Goal: Task Accomplishment & Management: Manage account settings

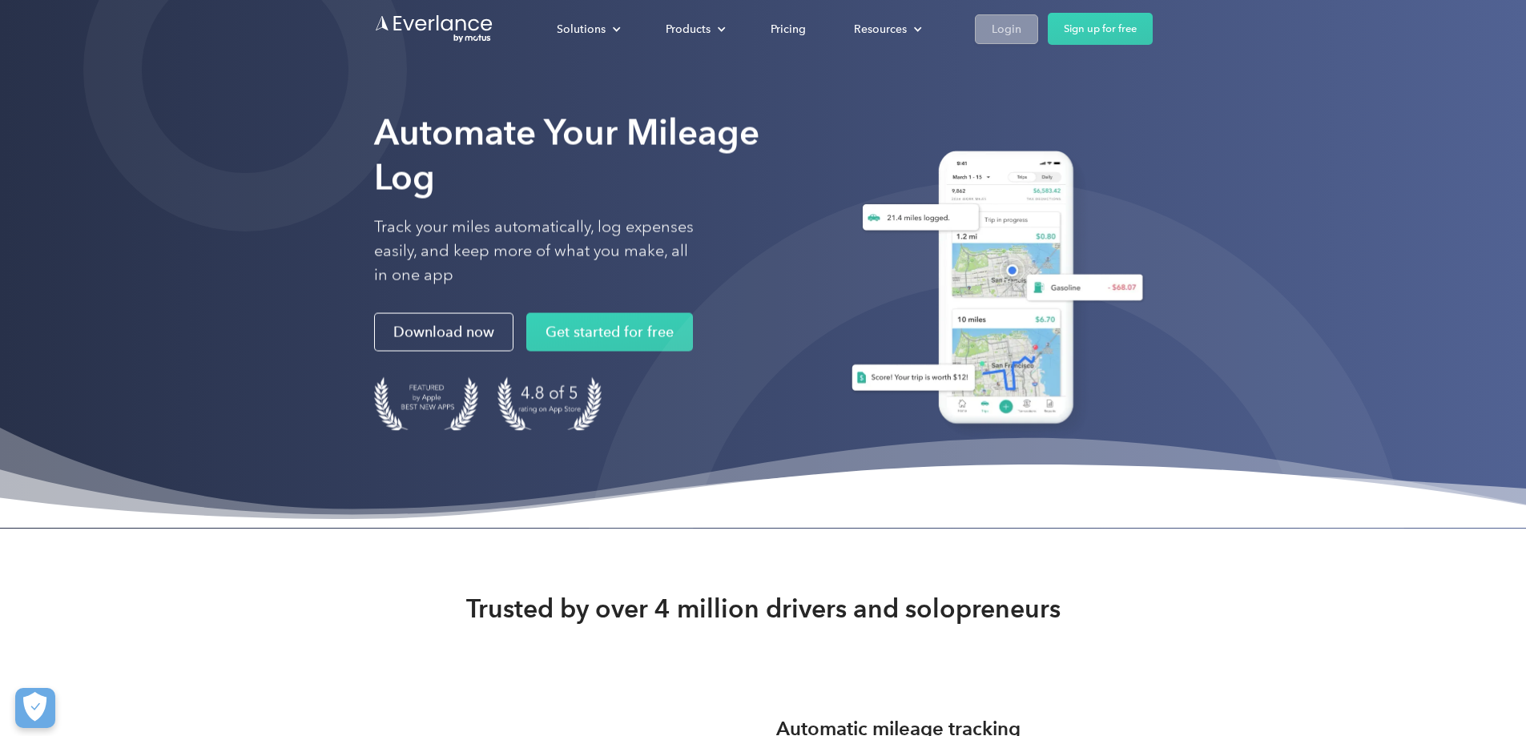
click at [1021, 23] on div "Login" at bounding box center [1007, 29] width 30 height 20
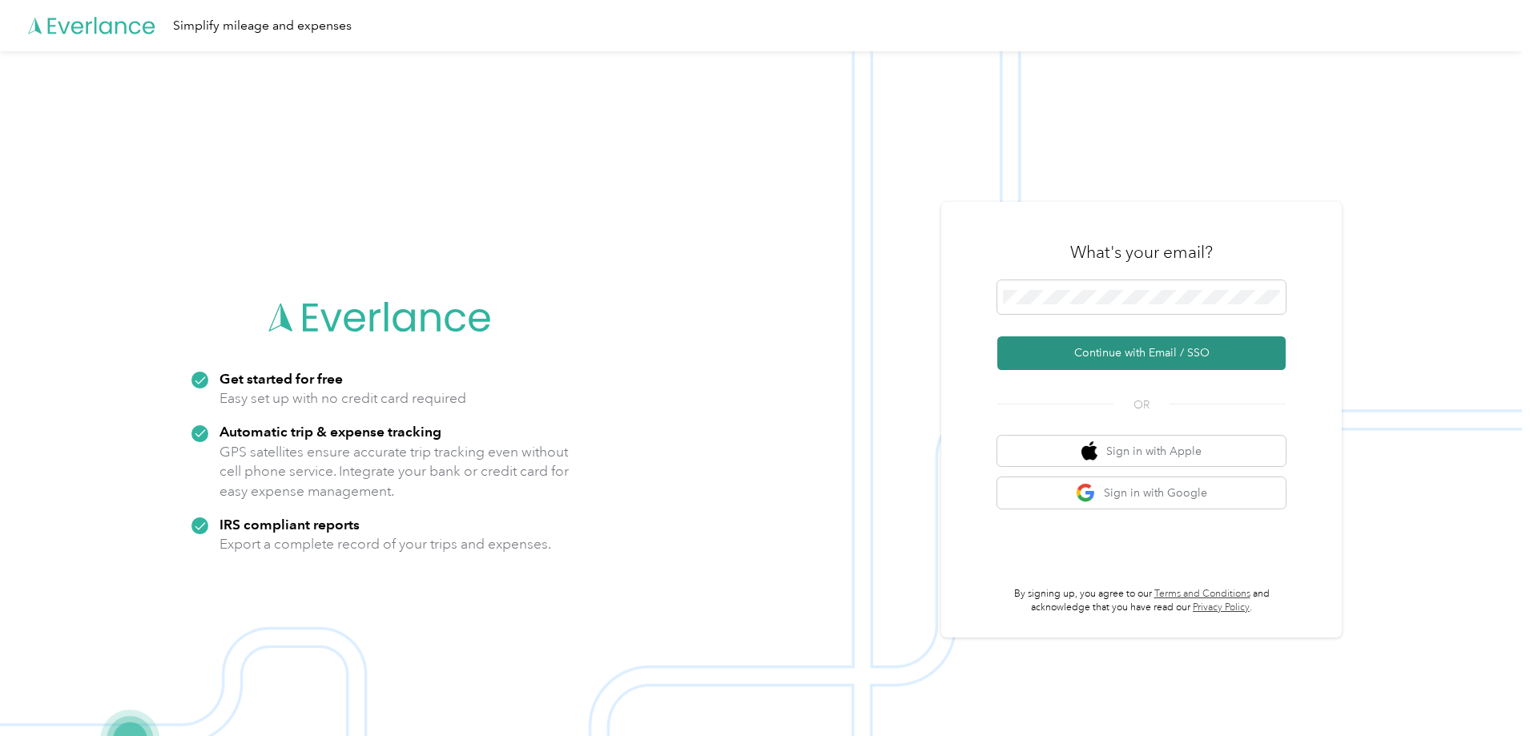
click at [1121, 355] on button "Continue with Email / SSO" at bounding box center [1141, 353] width 288 height 34
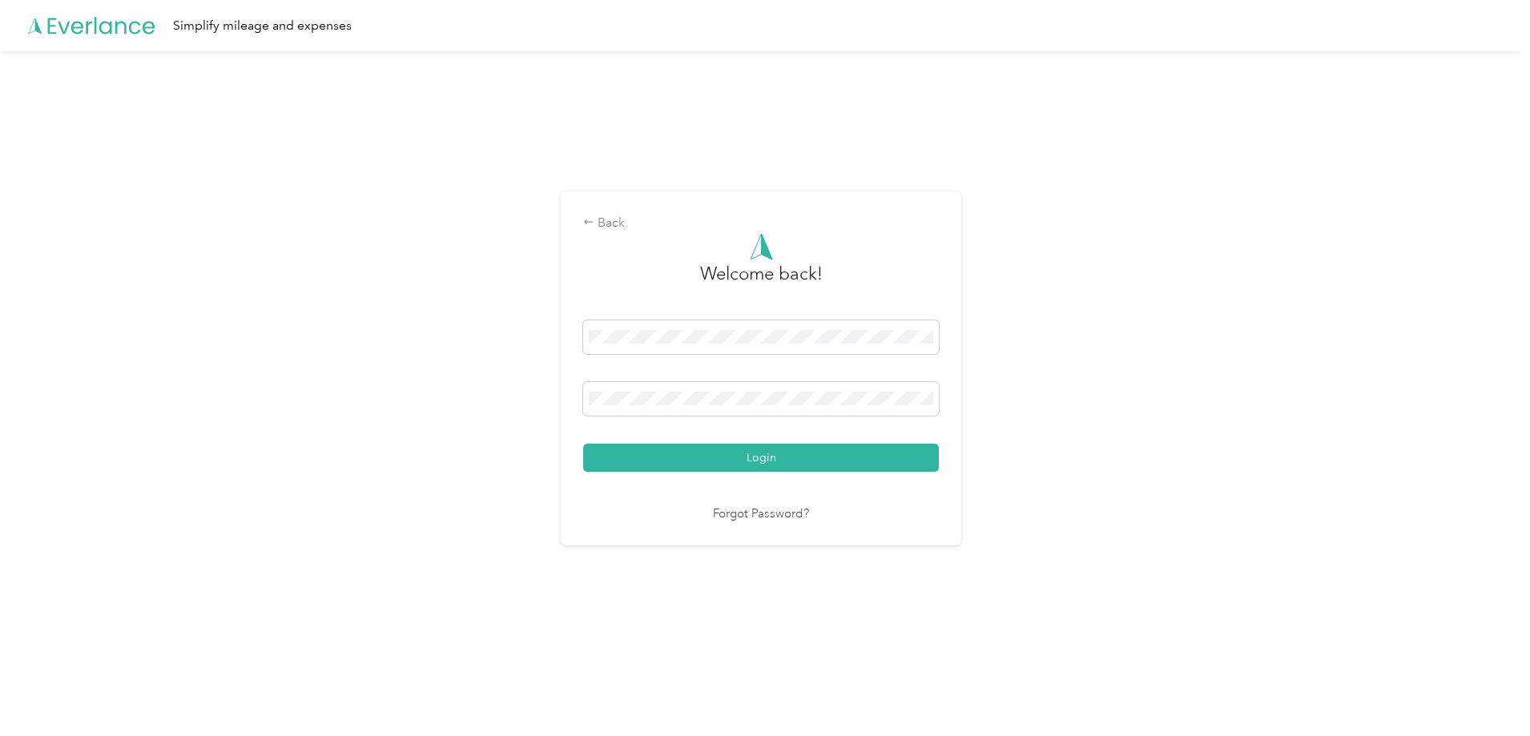
click at [734, 438] on div "Login" at bounding box center [761, 395] width 356 height 151
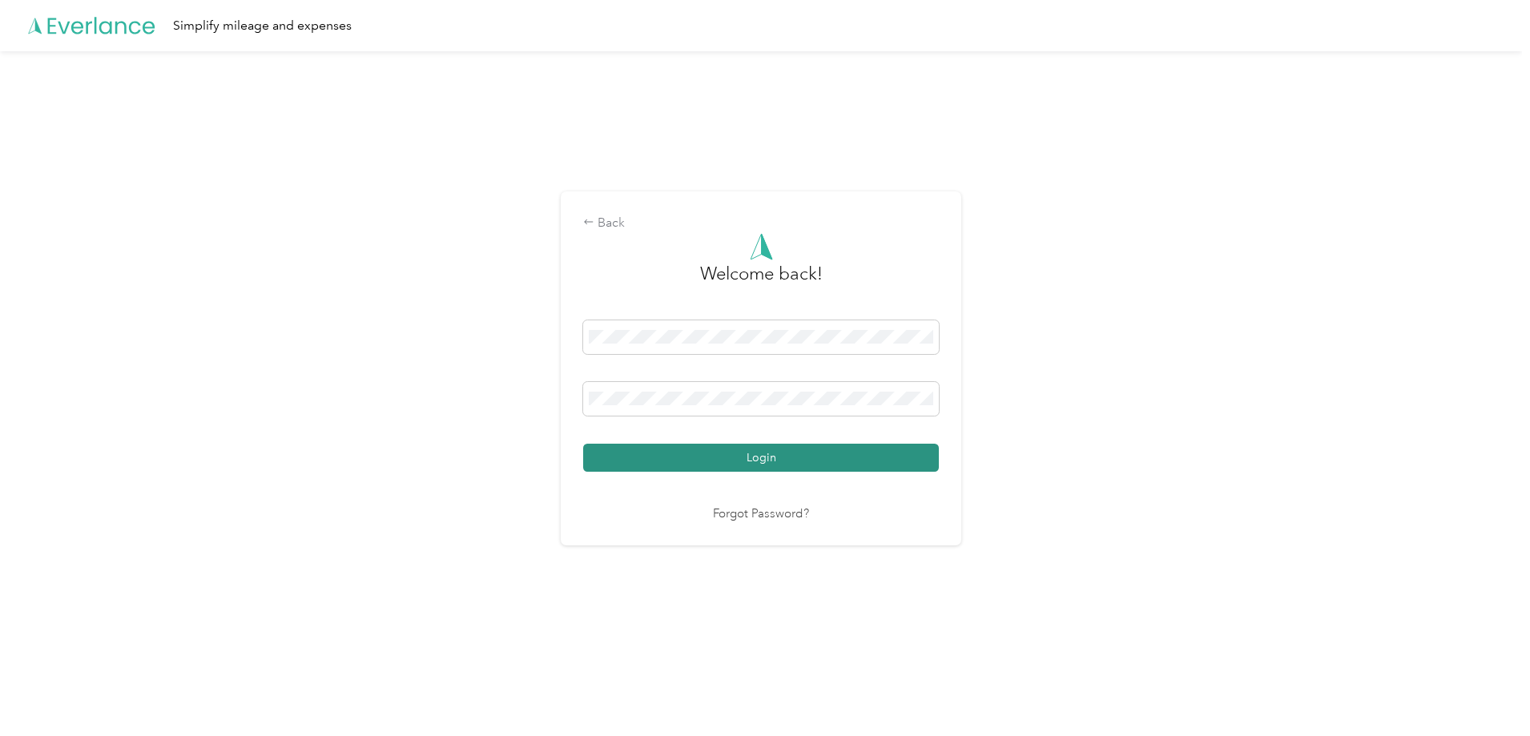
click at [738, 465] on button "Login" at bounding box center [761, 458] width 356 height 28
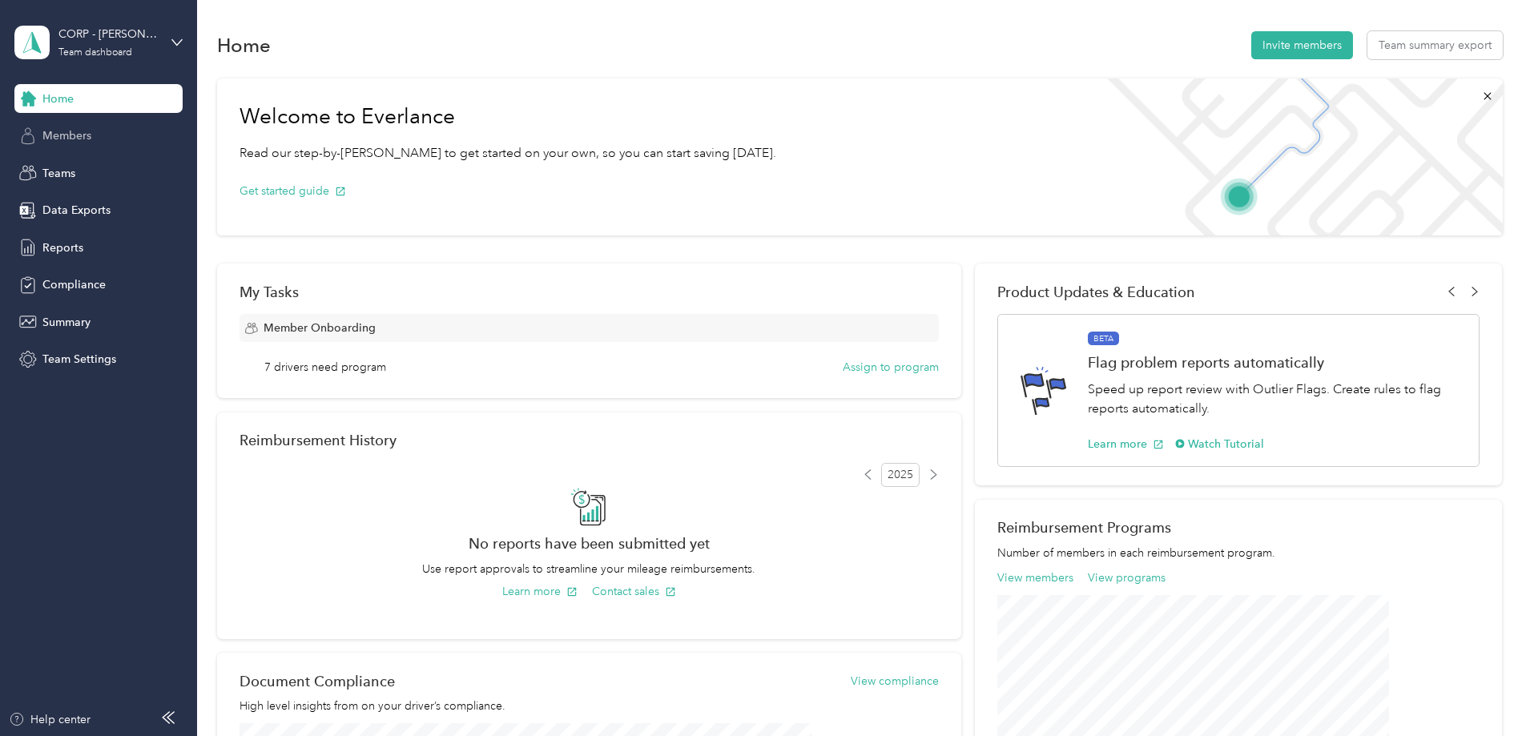
click at [62, 132] on span "Members" at bounding box center [66, 135] width 49 height 17
